Goal: Register for event/course

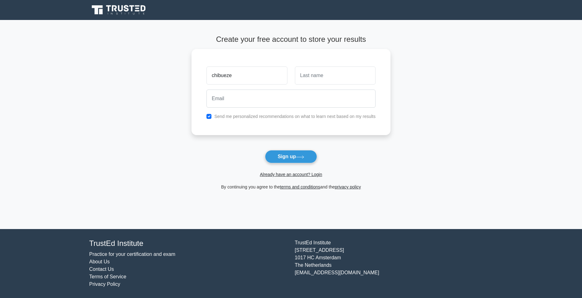
type input "chibueze"
type input "ndubuisi"
click at [270, 95] on input "email" at bounding box center [291, 97] width 169 height 18
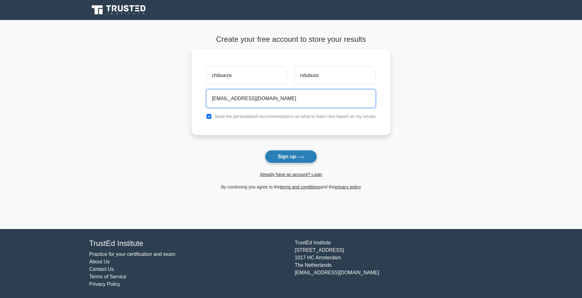
type input "chibueze.ndubuisi01@gmail.com"
click at [289, 157] on button "Sign up" at bounding box center [291, 156] width 52 height 13
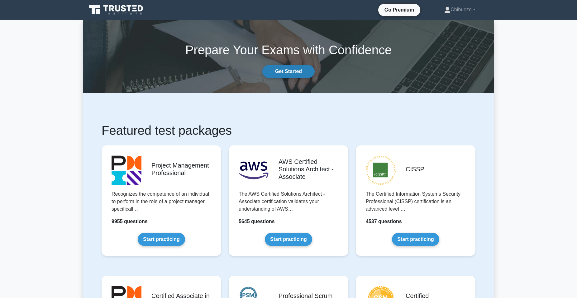
click at [290, 71] on link "Get Started" at bounding box center [288, 71] width 52 height 13
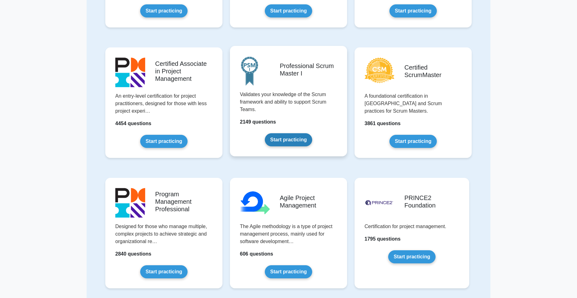
scroll to position [191, 0]
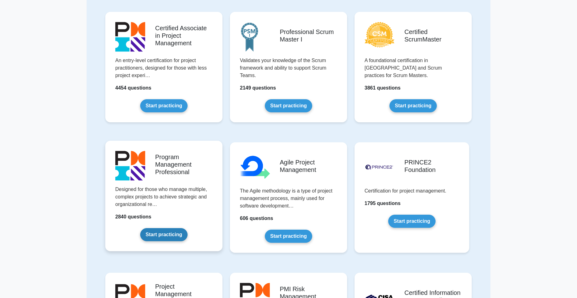
click at [168, 239] on link "Start practicing" at bounding box center [163, 234] width 47 height 13
